Goal: Task Accomplishment & Management: Manage account settings

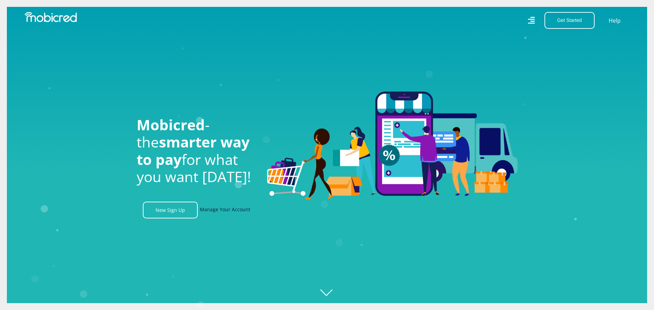
scroll to position [0, 489]
click at [227, 210] on link "Manage Your Account" at bounding box center [225, 210] width 50 height 17
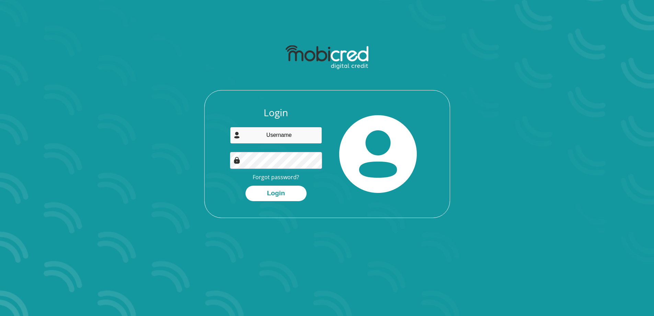
type input "[EMAIL_ADDRESS][DOMAIN_NAME]"
click at [269, 136] on input "[EMAIL_ADDRESS][DOMAIN_NAME]" at bounding box center [276, 135] width 92 height 17
click at [256, 191] on button "Login" at bounding box center [276, 192] width 61 height 15
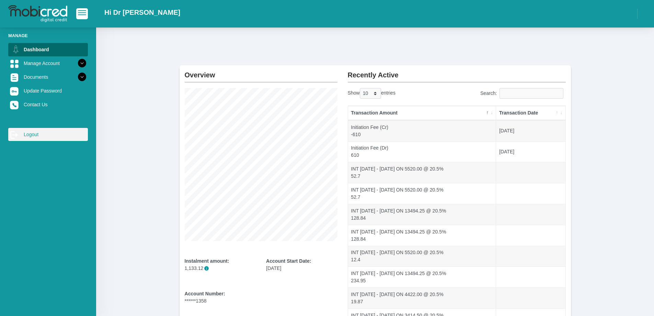
click at [30, 134] on link "log out Logout" at bounding box center [48, 134] width 80 height 13
